Goal: Transaction & Acquisition: Purchase product/service

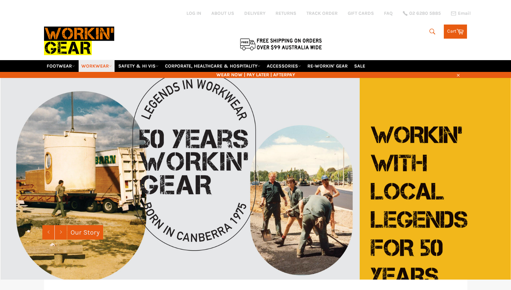
click at [98, 62] on link "WORKWEAR" at bounding box center [97, 66] width 36 height 12
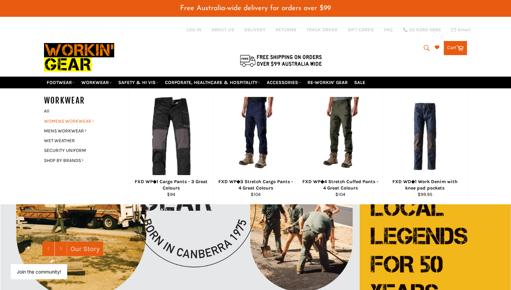
click at [75, 120] on link "WOMENS WORKWEAR" at bounding box center [81, 121] width 81 height 10
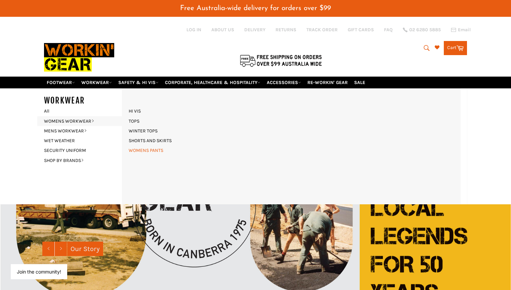
click at [139, 149] on link "WOMENS PANTS" at bounding box center [145, 150] width 41 height 10
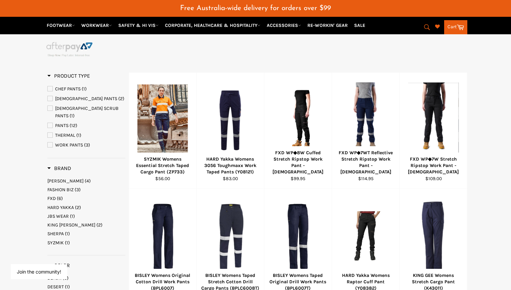
scroll to position [116, 0]
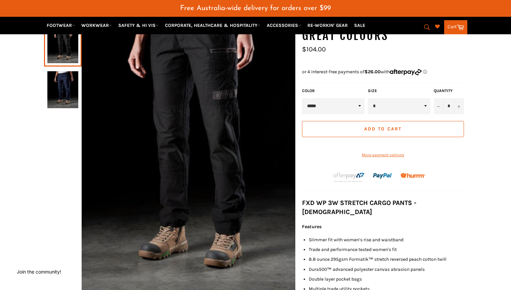
scroll to position [137, 0]
click at [64, 94] on img at bounding box center [62, 90] width 31 height 37
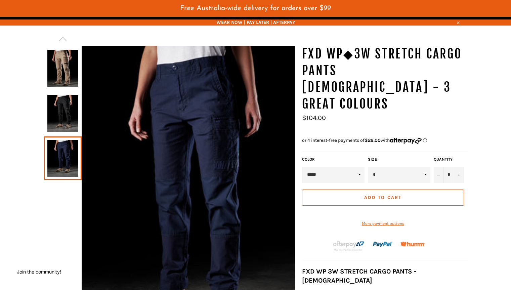
scroll to position [65, 0]
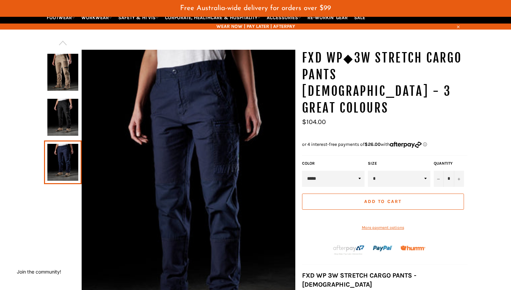
click at [61, 112] on img at bounding box center [62, 117] width 31 height 37
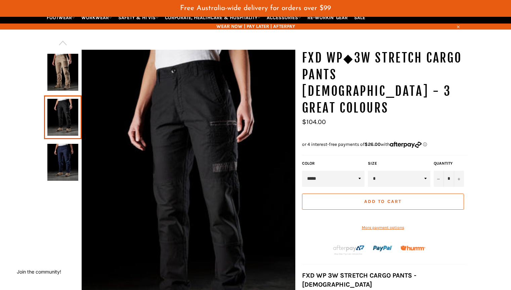
click at [64, 72] on img at bounding box center [62, 72] width 31 height 37
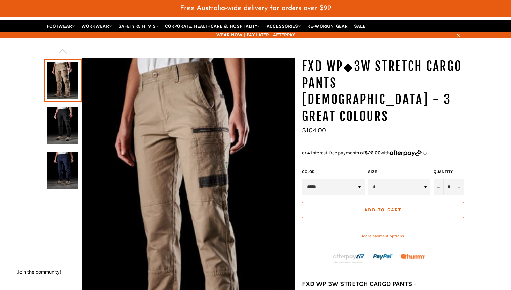
scroll to position [54, 0]
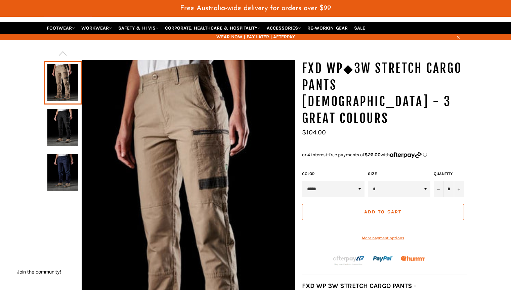
click at [63, 123] on img at bounding box center [62, 127] width 31 height 37
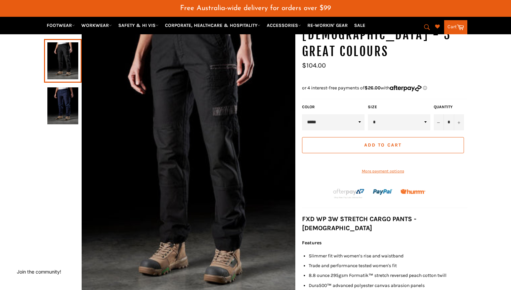
scroll to position [170, 0]
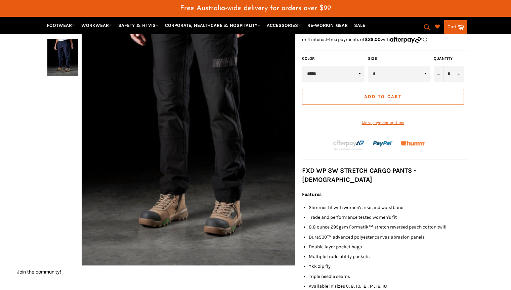
click at [385, 66] on select "* * ** ** ** ** **" at bounding box center [399, 74] width 62 height 16
select select "**"
click at [368, 66] on select "* * ** ** ** ** **" at bounding box center [399, 74] width 62 height 16
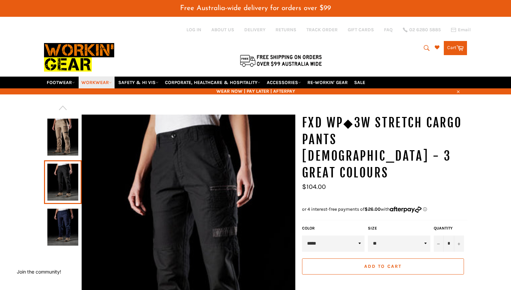
click at [89, 80] on link "WORKWEAR" at bounding box center [97, 83] width 36 height 12
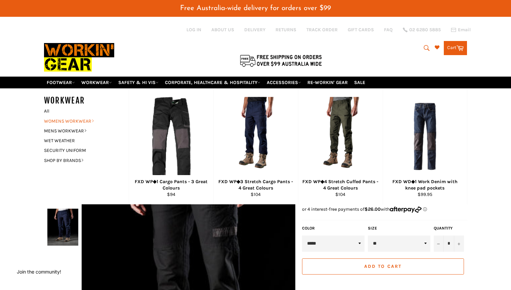
click at [83, 122] on link "WOMENS WORKWEAR" at bounding box center [81, 121] width 81 height 10
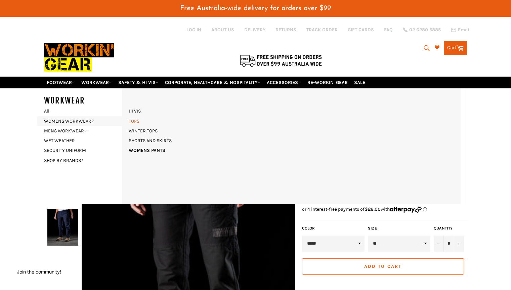
click at [135, 123] on link "TOPS" at bounding box center [133, 121] width 17 height 10
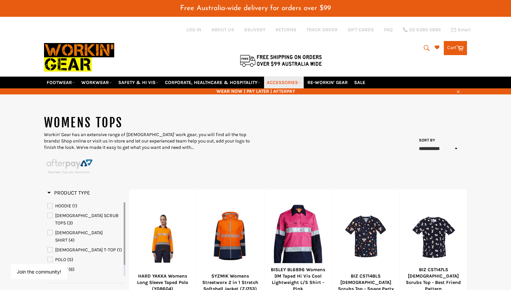
click at [282, 82] on link "ACCESSORIES" at bounding box center [284, 83] width 40 height 12
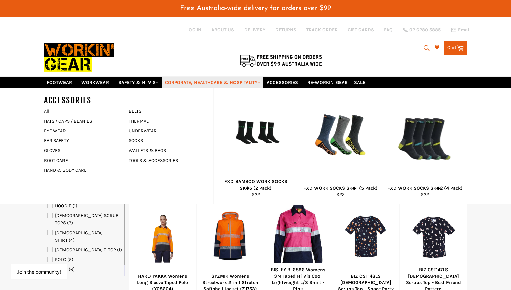
click at [245, 79] on link "CORPORATE, HEALTHCARE & HOSPITALITY" at bounding box center [212, 83] width 101 height 12
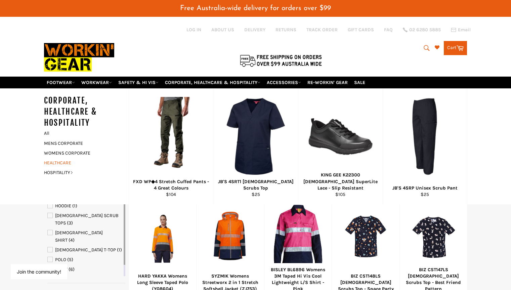
click at [67, 163] on link "HEALTHCARE" at bounding box center [81, 163] width 81 height 10
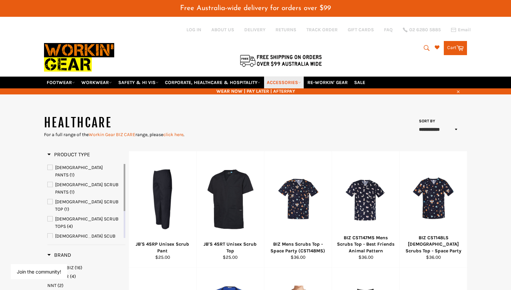
click at [295, 81] on link "ACCESSORIES" at bounding box center [284, 83] width 40 height 12
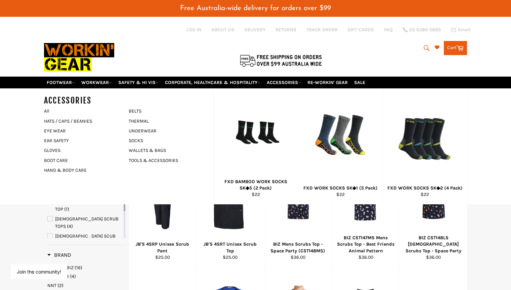
click at [171, 44] on div at bounding box center [185, 46] width 282 height 60
